Goal: Transaction & Acquisition: Purchase product/service

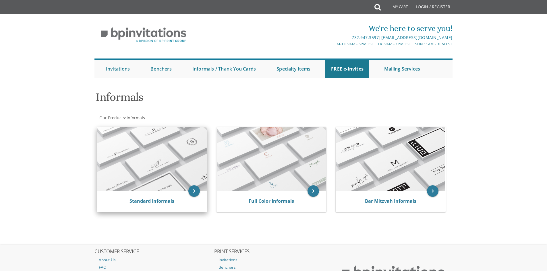
click at [165, 156] on img at bounding box center [151, 159] width 109 height 64
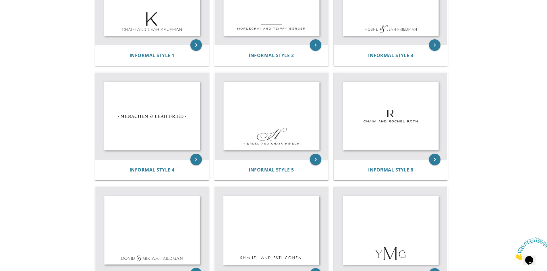
scroll to position [86, 0]
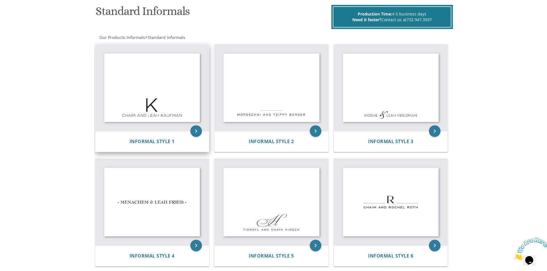
click at [138, 92] on img at bounding box center [152, 87] width 114 height 87
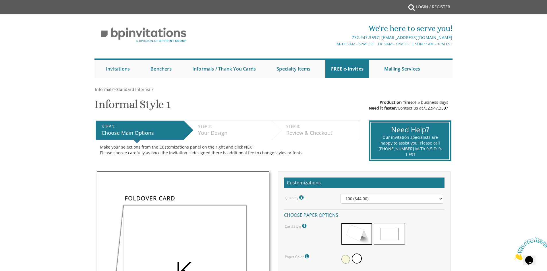
click at [431, 77] on li "Mailing Services" at bounding box center [406, 69] width 57 height 18
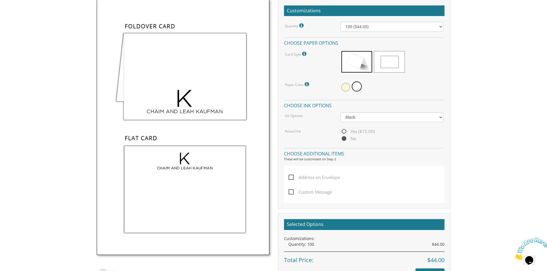
scroll to position [201, 0]
